Goal: Information Seeking & Learning: Learn about a topic

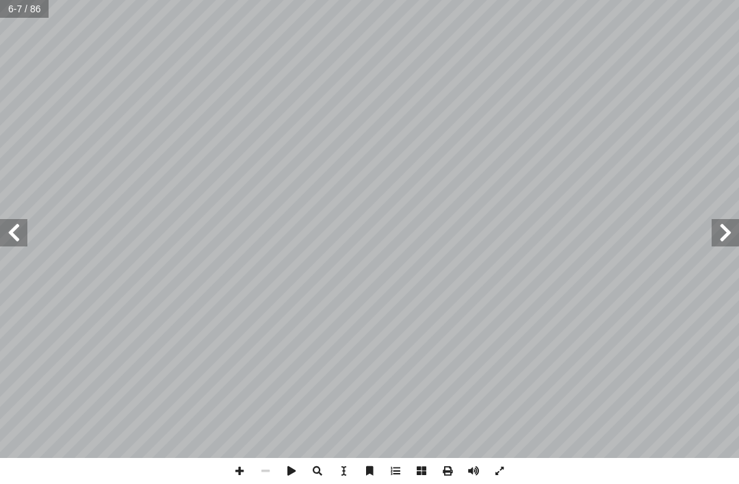
click at [727, 229] on span at bounding box center [724, 232] width 27 height 27
click at [8, 233] on span at bounding box center [13, 232] width 27 height 27
click at [15, 232] on span at bounding box center [13, 232] width 27 height 27
click at [8, 234] on span at bounding box center [13, 232] width 27 height 27
click at [25, 10] on input "text" at bounding box center [25, 9] width 50 height 18
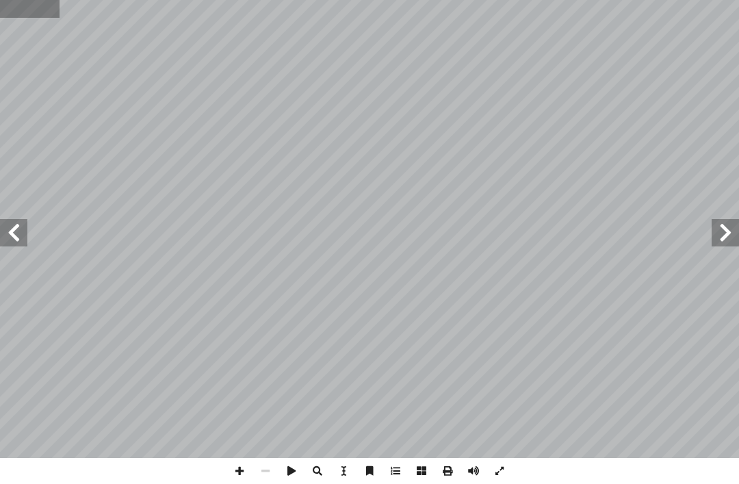
click at [17, 8] on input "text" at bounding box center [30, 9] width 61 height 18
type input "**"
click at [23, 226] on span at bounding box center [13, 232] width 27 height 27
click at [24, 226] on span at bounding box center [13, 232] width 27 height 27
click at [23, 239] on span at bounding box center [13, 232] width 27 height 27
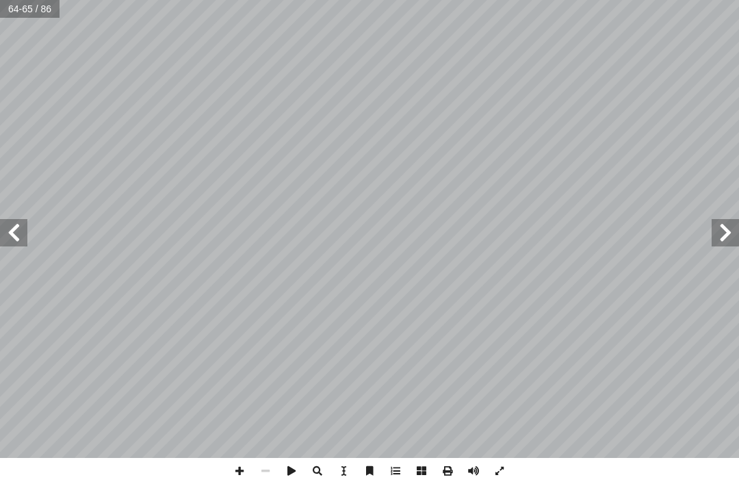
click at [736, 224] on span at bounding box center [724, 232] width 27 height 27
click at [8, 225] on span at bounding box center [13, 232] width 27 height 27
click at [18, 229] on span at bounding box center [13, 232] width 27 height 27
